Goal: Task Accomplishment & Management: Use online tool/utility

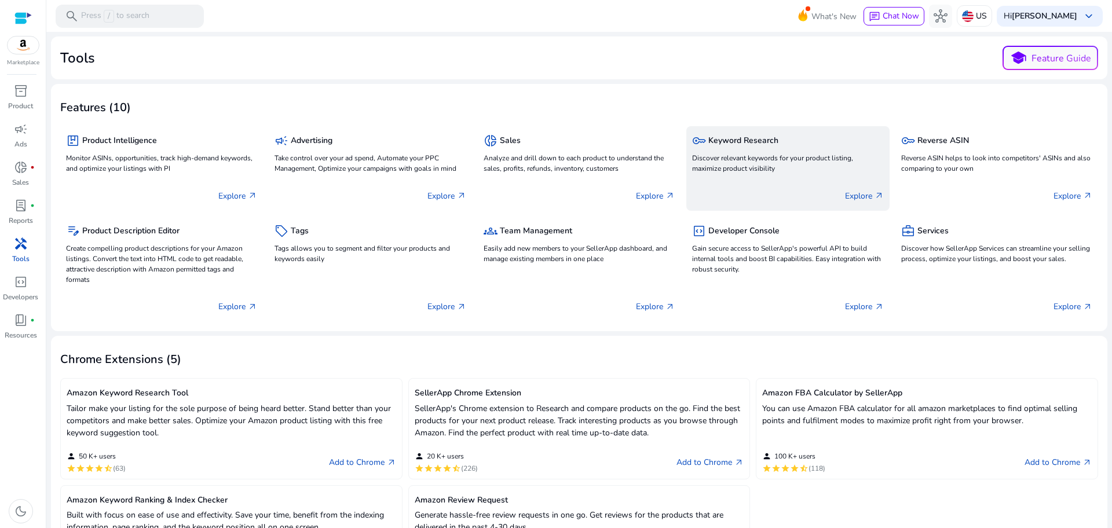
click at [747, 143] on h5 "Keyword Research" at bounding box center [743, 141] width 70 height 10
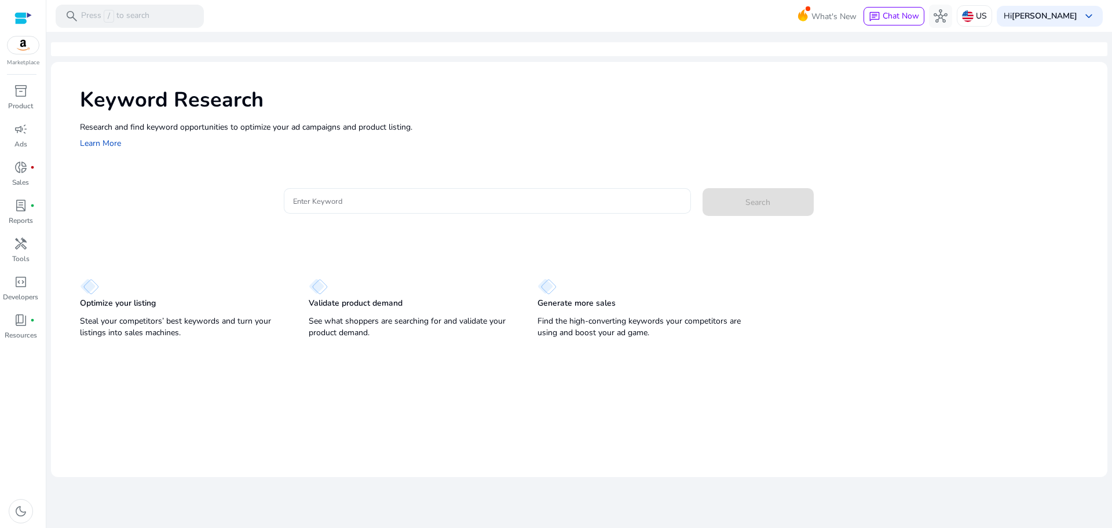
click at [345, 210] on div at bounding box center [487, 200] width 389 height 25
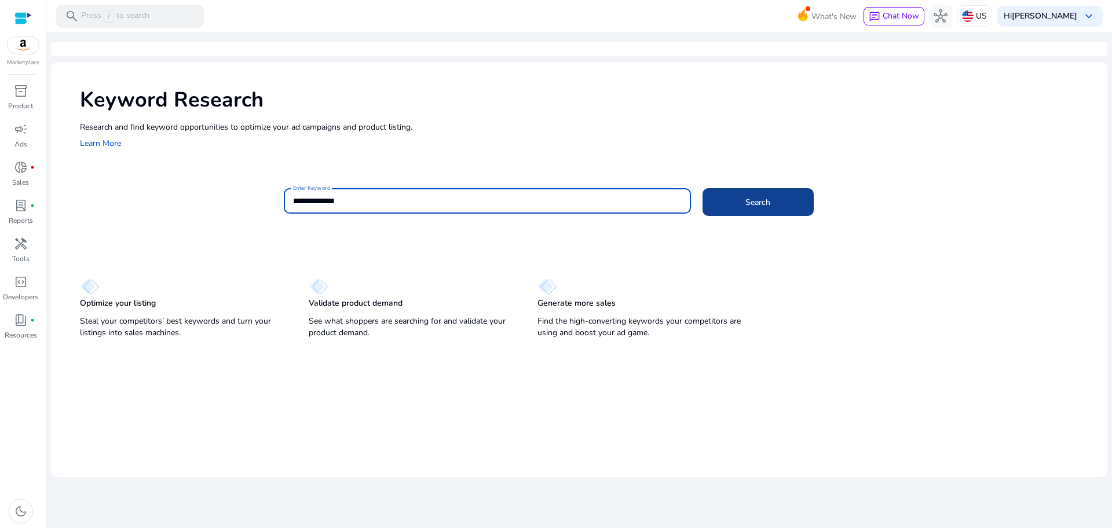
type input "**********"
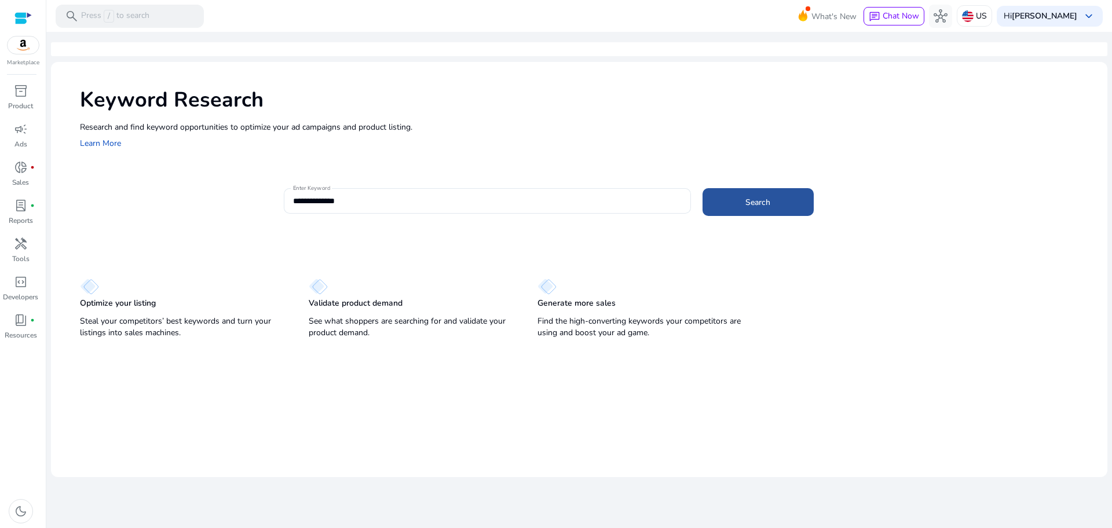
click at [739, 192] on span at bounding box center [757, 202] width 111 height 28
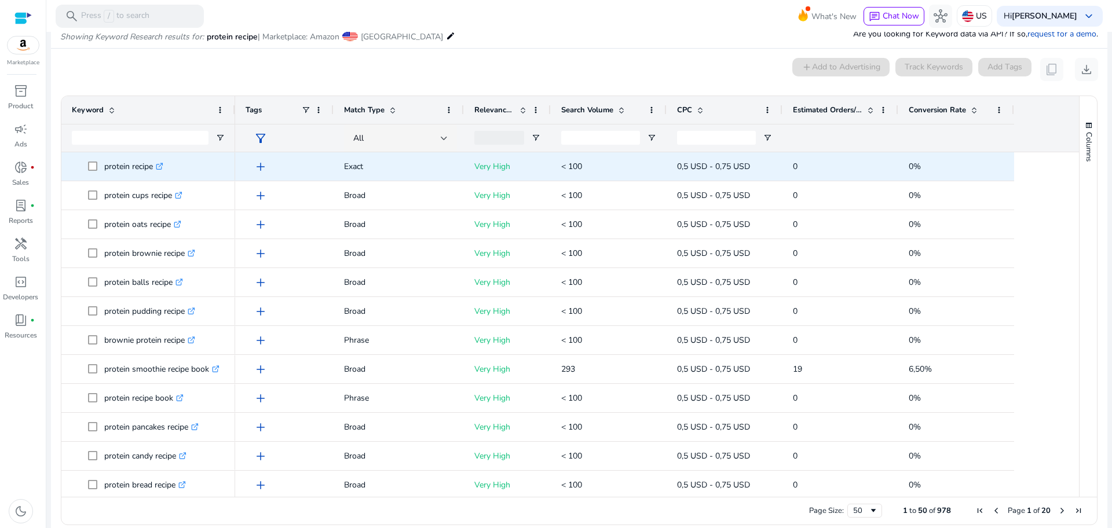
scroll to position [124, 0]
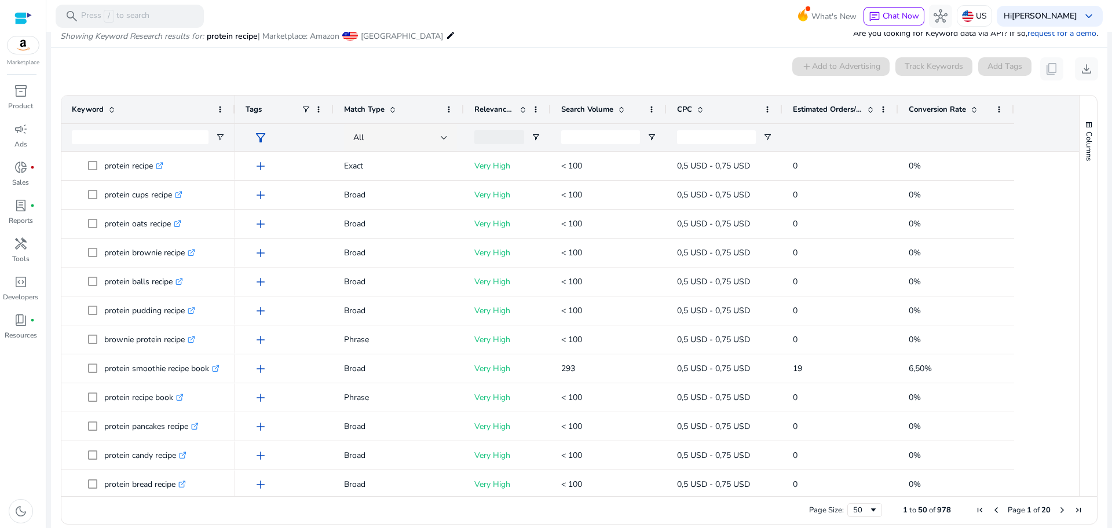
click at [974, 112] on span at bounding box center [973, 109] width 9 height 9
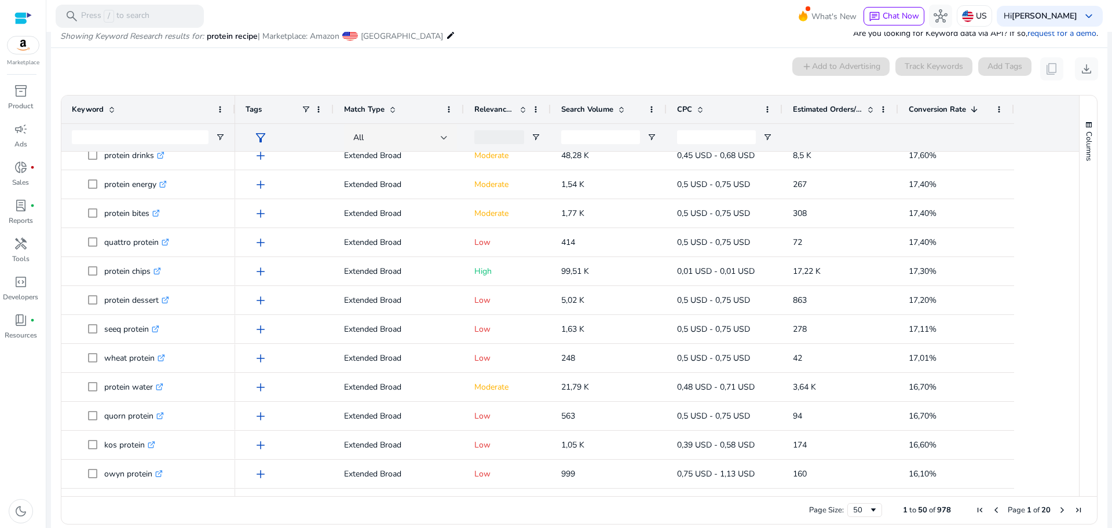
scroll to position [268, 0]
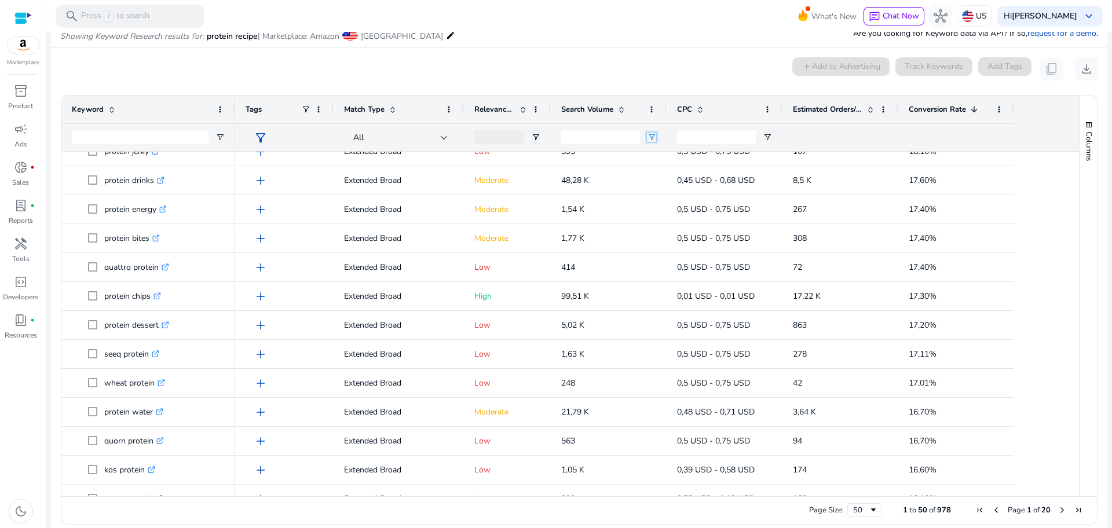
click at [650, 137] on span "Open Filter Menu" at bounding box center [651, 137] width 9 height 9
click at [536, 134] on span "Open Filter Menu" at bounding box center [535, 137] width 9 height 9
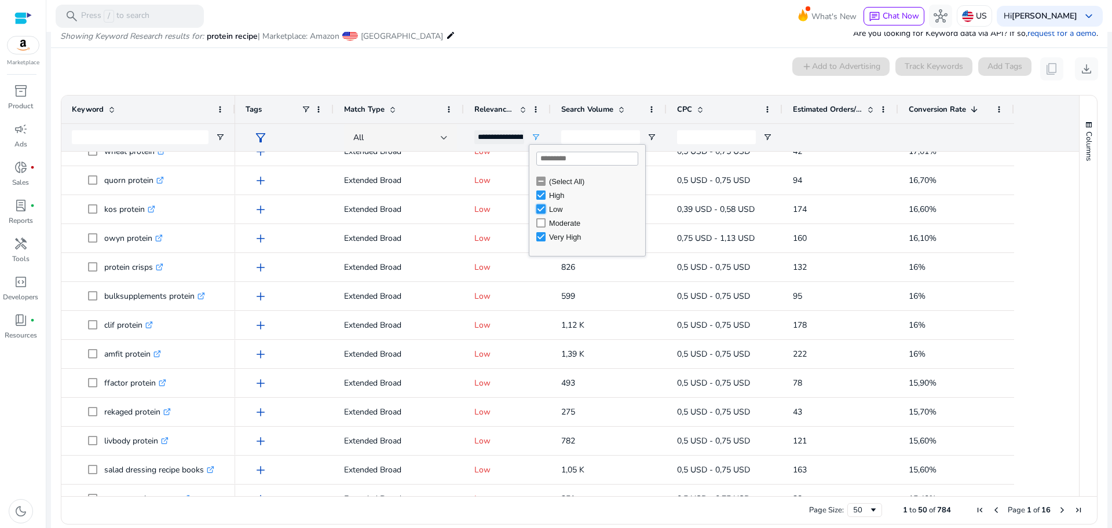
type input "**********"
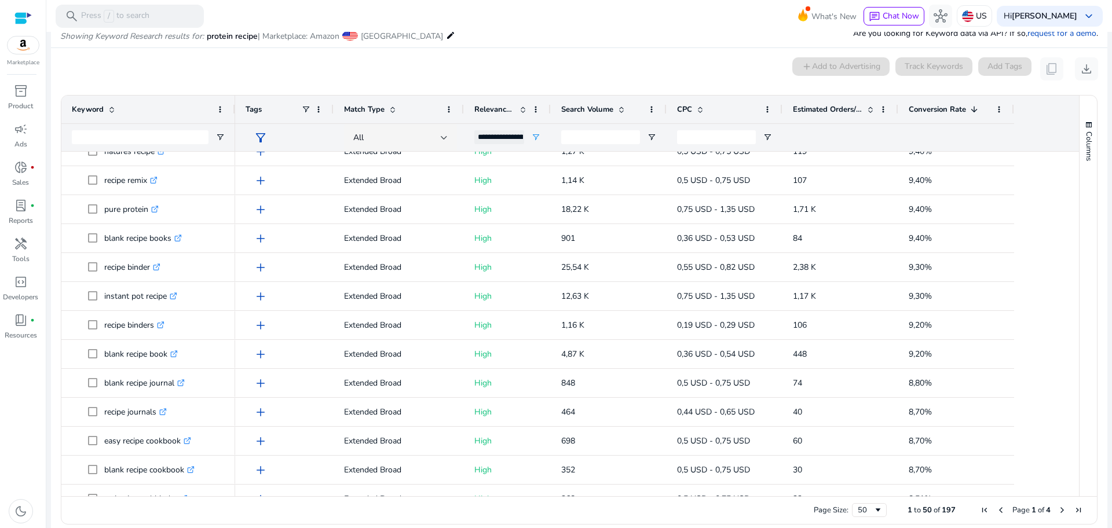
click at [640, 56] on mat-card "0 keyword(s) selected add Add to Advertising Track Keywords Add Tags content_co…" at bounding box center [579, 294] width 1056 height 492
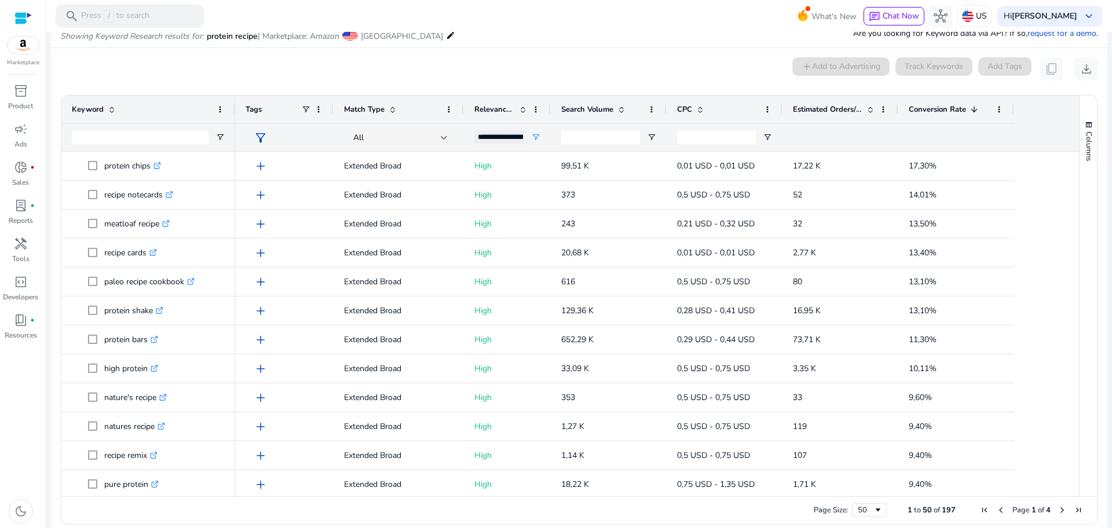
click at [978, 105] on span at bounding box center [973, 109] width 9 height 9
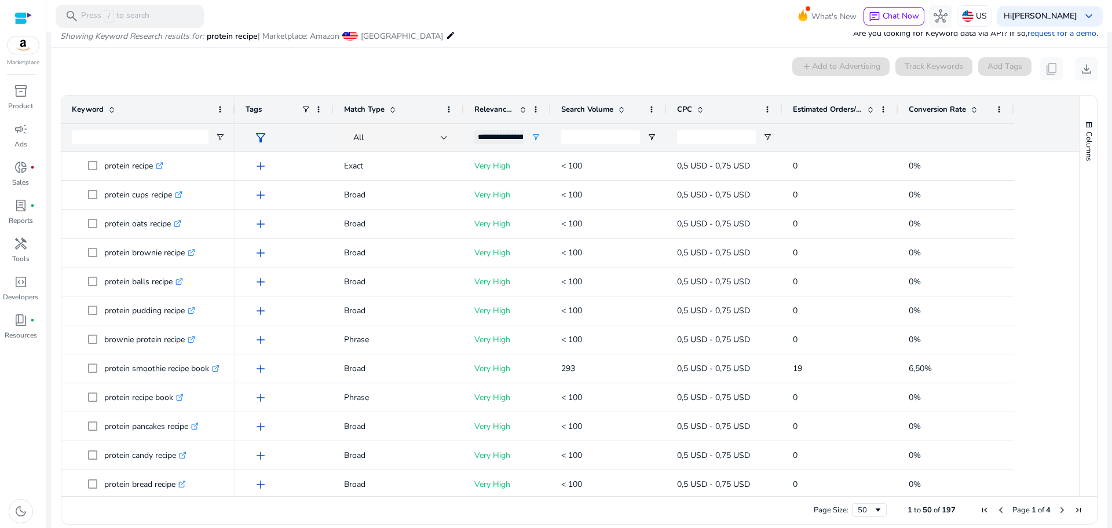
click at [978, 105] on span at bounding box center [973, 109] width 9 height 9
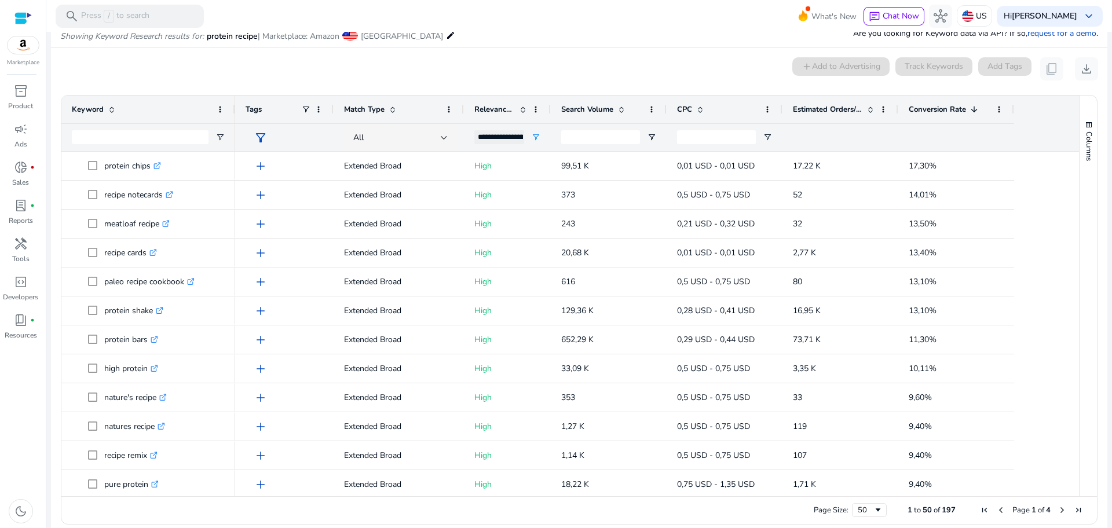
click at [1059, 511] on span "Next Page" at bounding box center [1061, 510] width 9 height 9
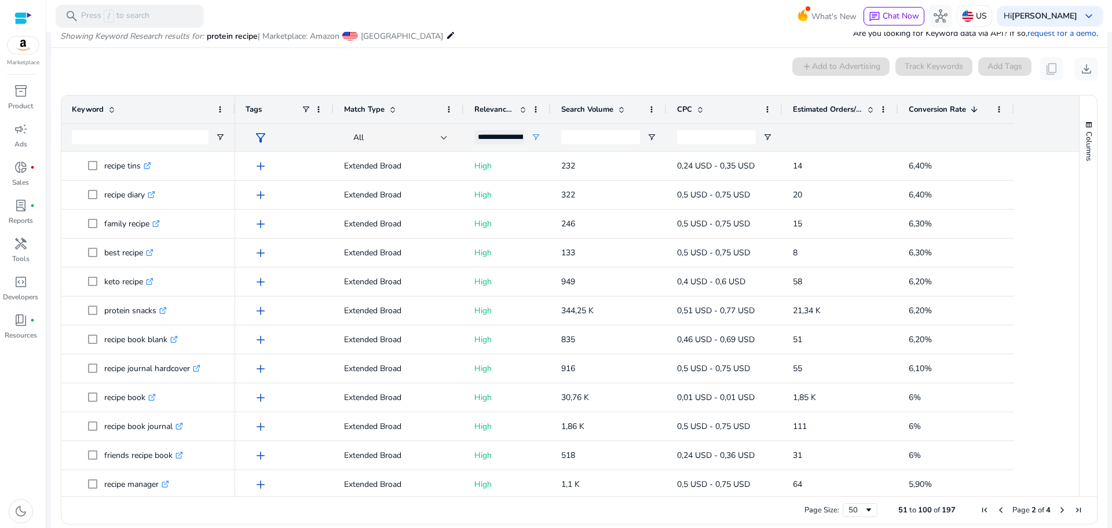
click at [1059, 511] on span "Next Page" at bounding box center [1061, 510] width 9 height 9
